Goal: Ask a question

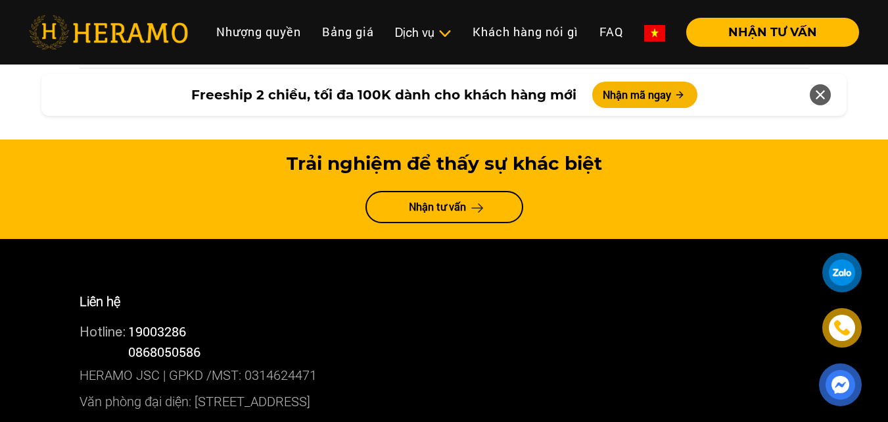
scroll to position [7036, 0]
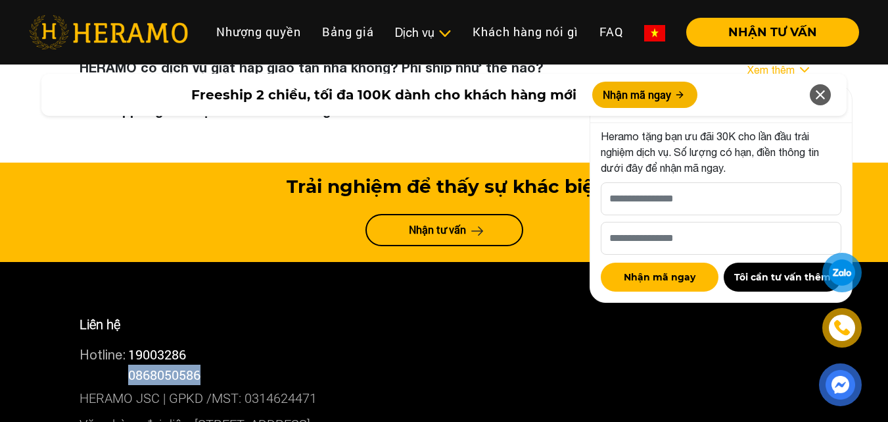
drag, startPoint x: 132, startPoint y: 244, endPoint x: 203, endPoint y: 245, distance: 71.7
click at [201, 366] on span "0868050586" at bounding box center [164, 374] width 72 height 17
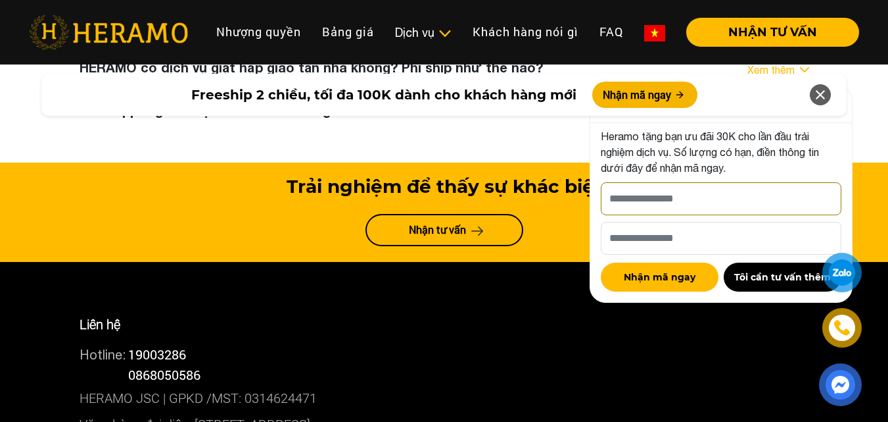
click at [677, 188] on input "[PERSON_NAME] xin tên của bạn nhé *" at bounding box center [721, 198] width 241 height 33
type input "****"
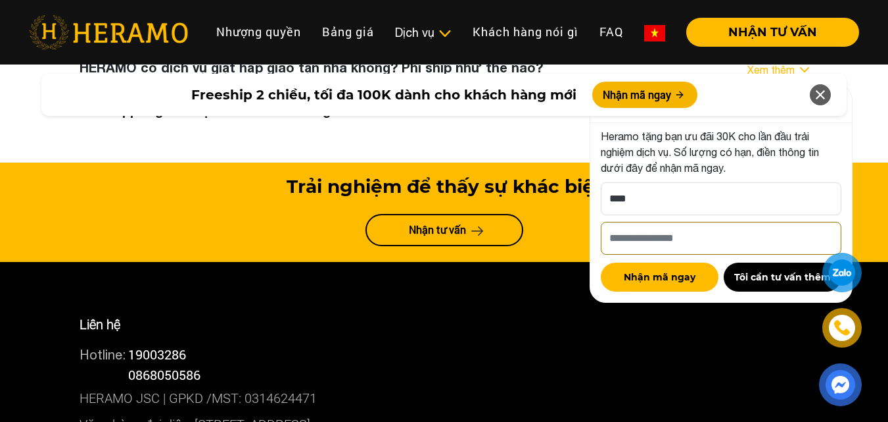
click at [658, 239] on input "Số điện thoại HERAMO có thể liên hệ là *" at bounding box center [721, 238] width 241 height 33
type input "**********"
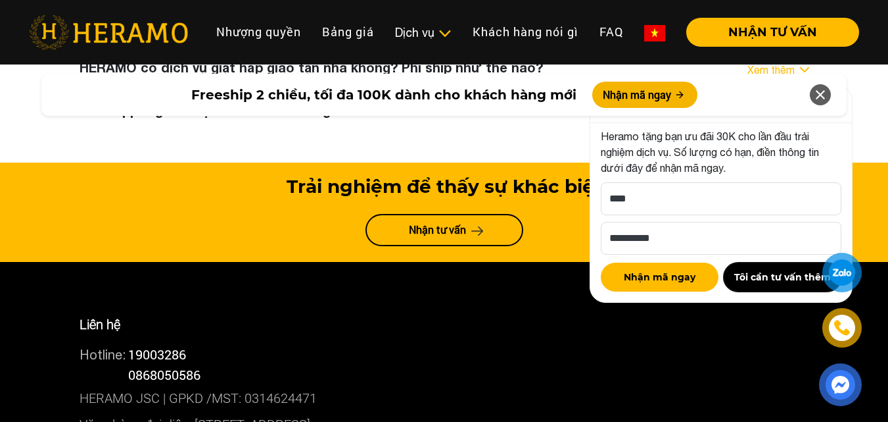
click at [756, 280] on button "Tôi cần tư vấn thêm" at bounding box center [783, 276] width 118 height 29
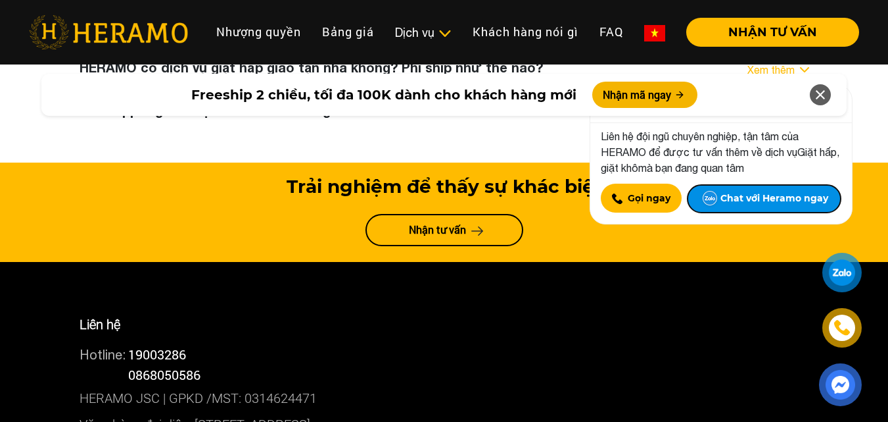
click at [729, 201] on button "Chat với Heramo ngay" at bounding box center [764, 198] width 155 height 29
click at [740, 200] on button "Chat với Heramo ngay" at bounding box center [764, 198] width 155 height 29
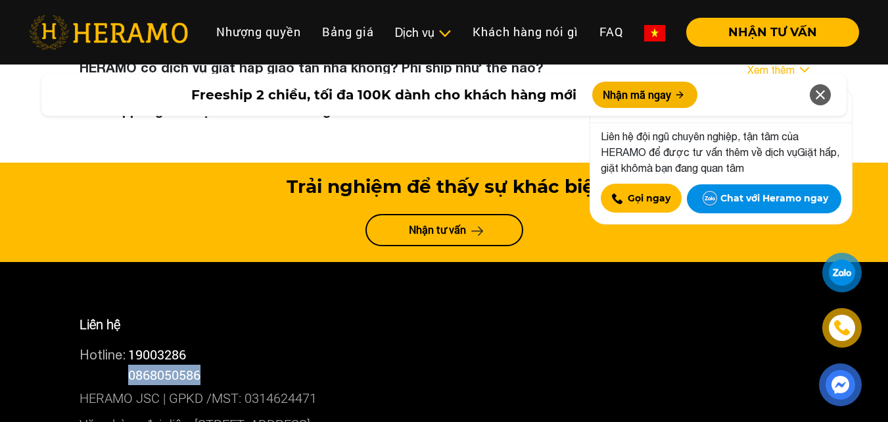
drag, startPoint x: 132, startPoint y: 243, endPoint x: 203, endPoint y: 244, distance: 71.0
click at [201, 366] on span "0868050586" at bounding box center [164, 374] width 72 height 17
copy span "0868050586"
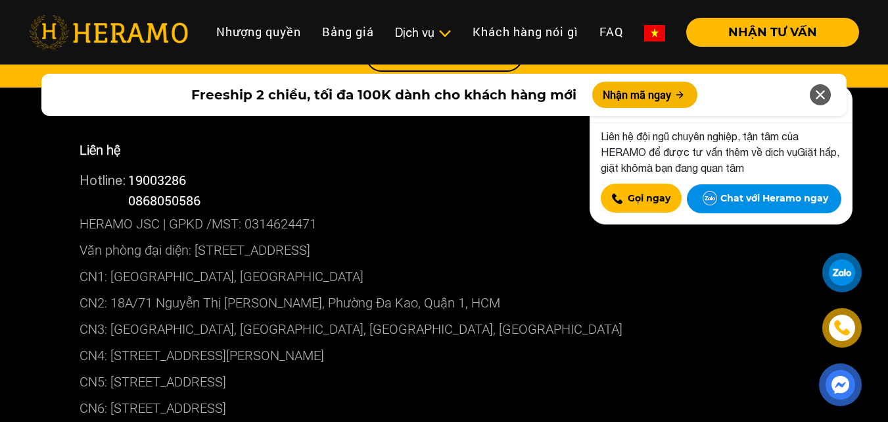
scroll to position [7234, 0]
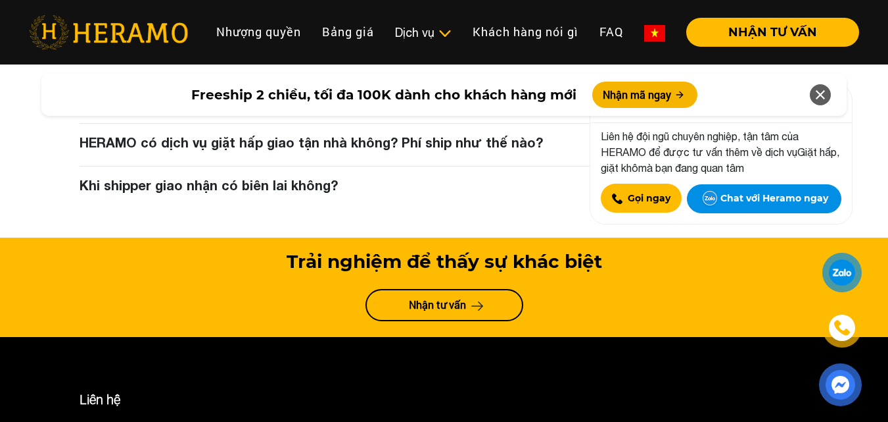
scroll to position [6839, 0]
